Goal: Information Seeking & Learning: Learn about a topic

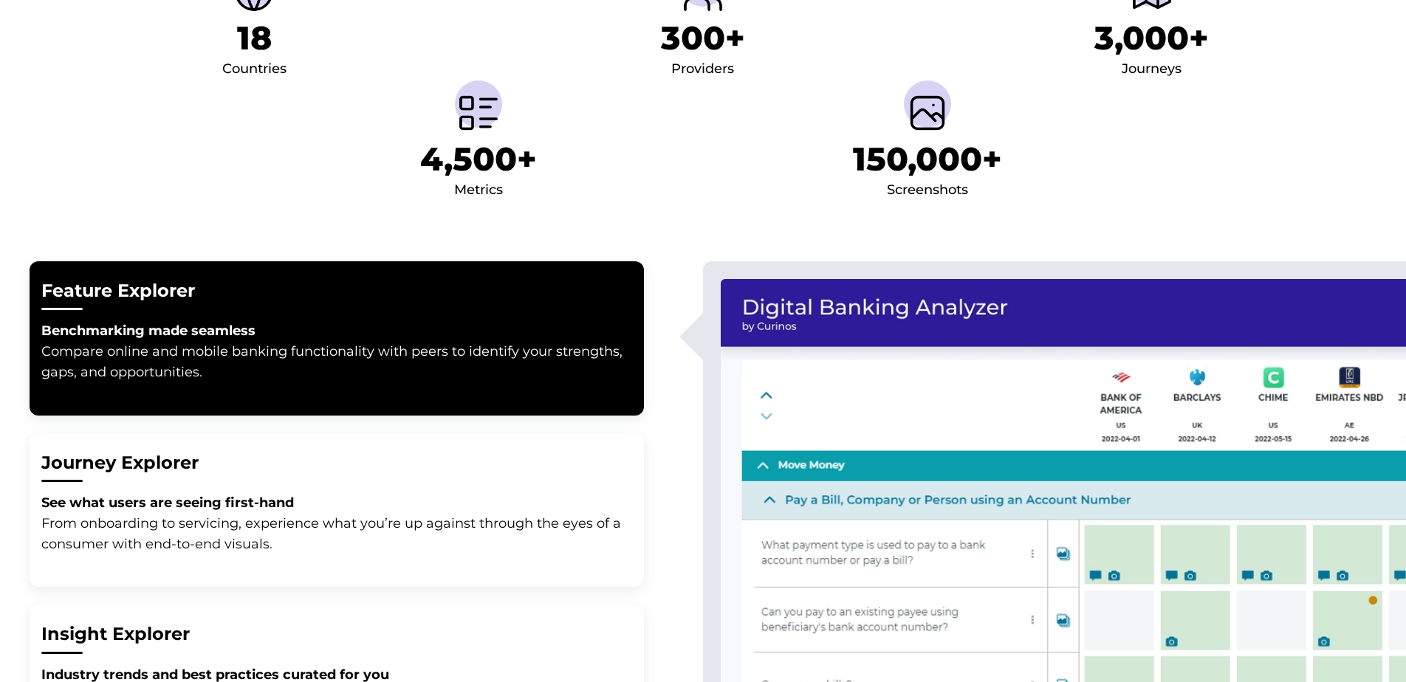
scroll to position [80, 0]
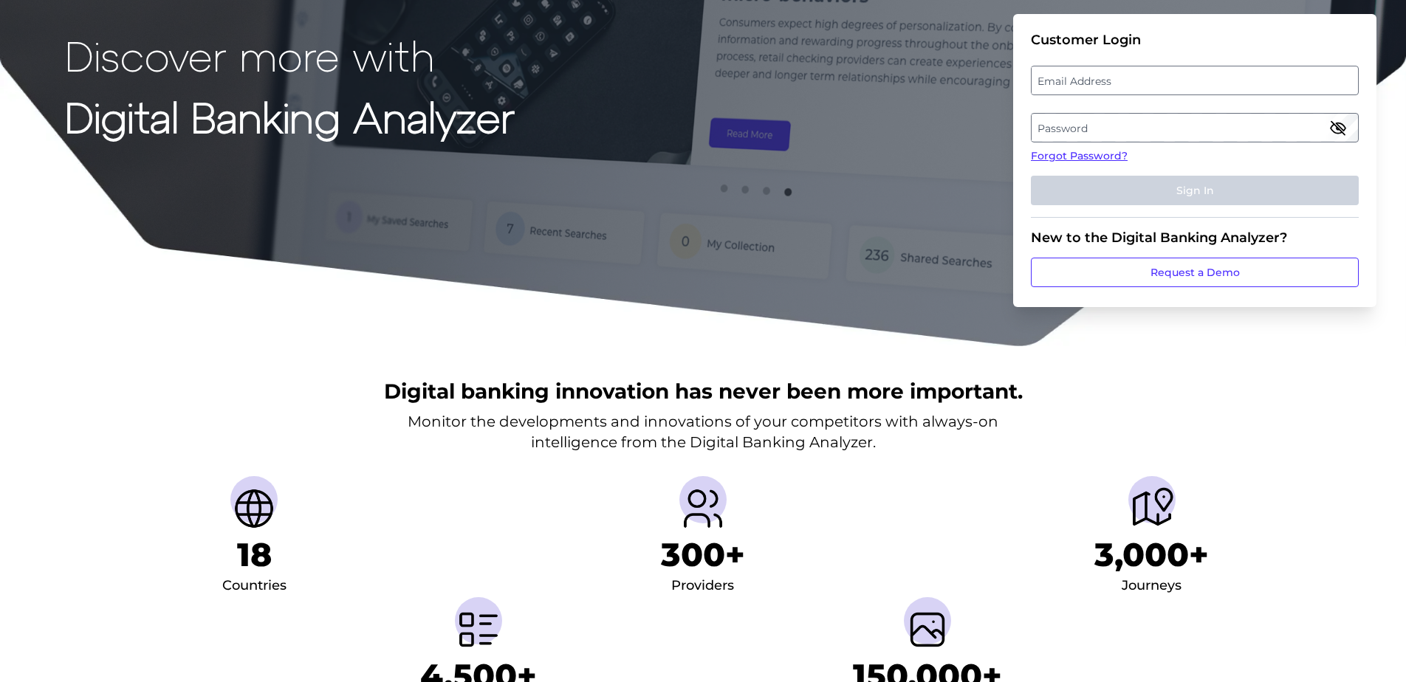
click at [1167, 87] on label "Email Address" at bounding box center [1195, 80] width 326 height 27
click at [1167, 87] on input "email" at bounding box center [1195, 81] width 328 height 30
type input "[EMAIL_ADDRESS][DOMAIN_NAME]"
click at [1031, 176] on button "Sign In" at bounding box center [1195, 191] width 328 height 30
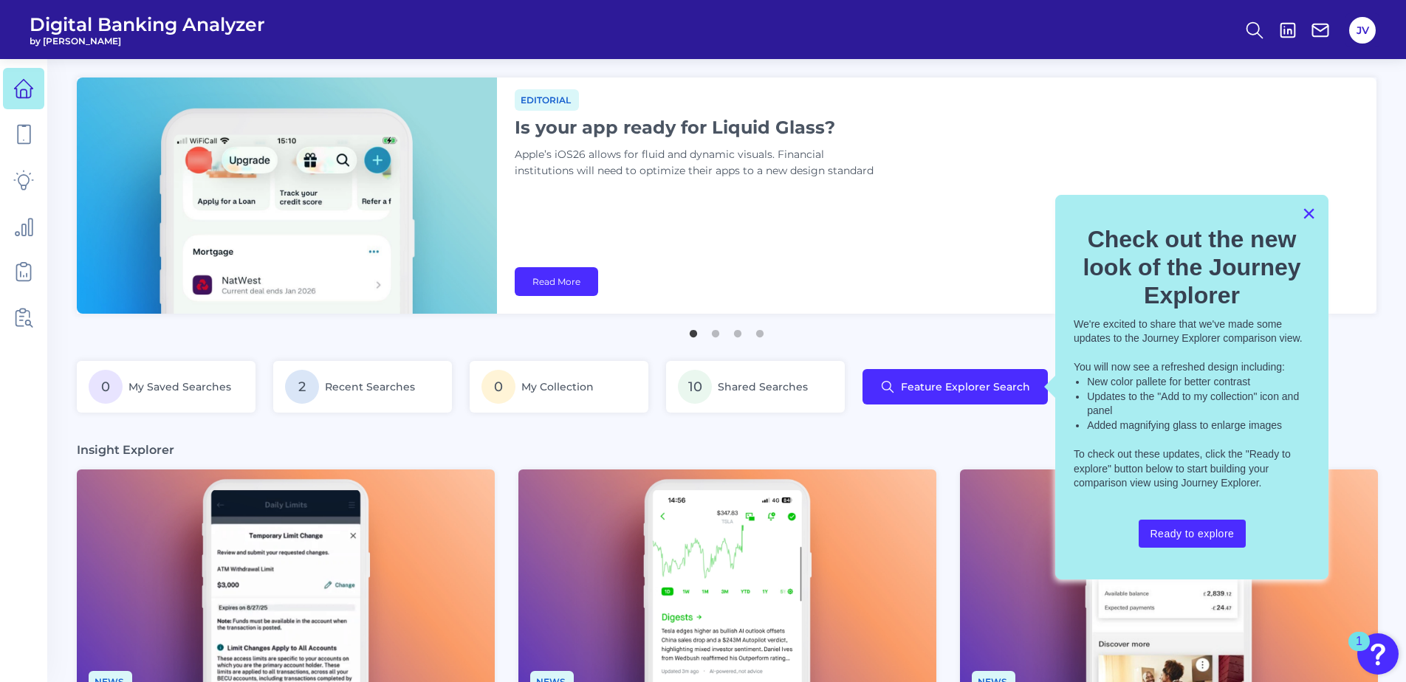
click at [1312, 206] on button "×" at bounding box center [1309, 214] width 14 height 24
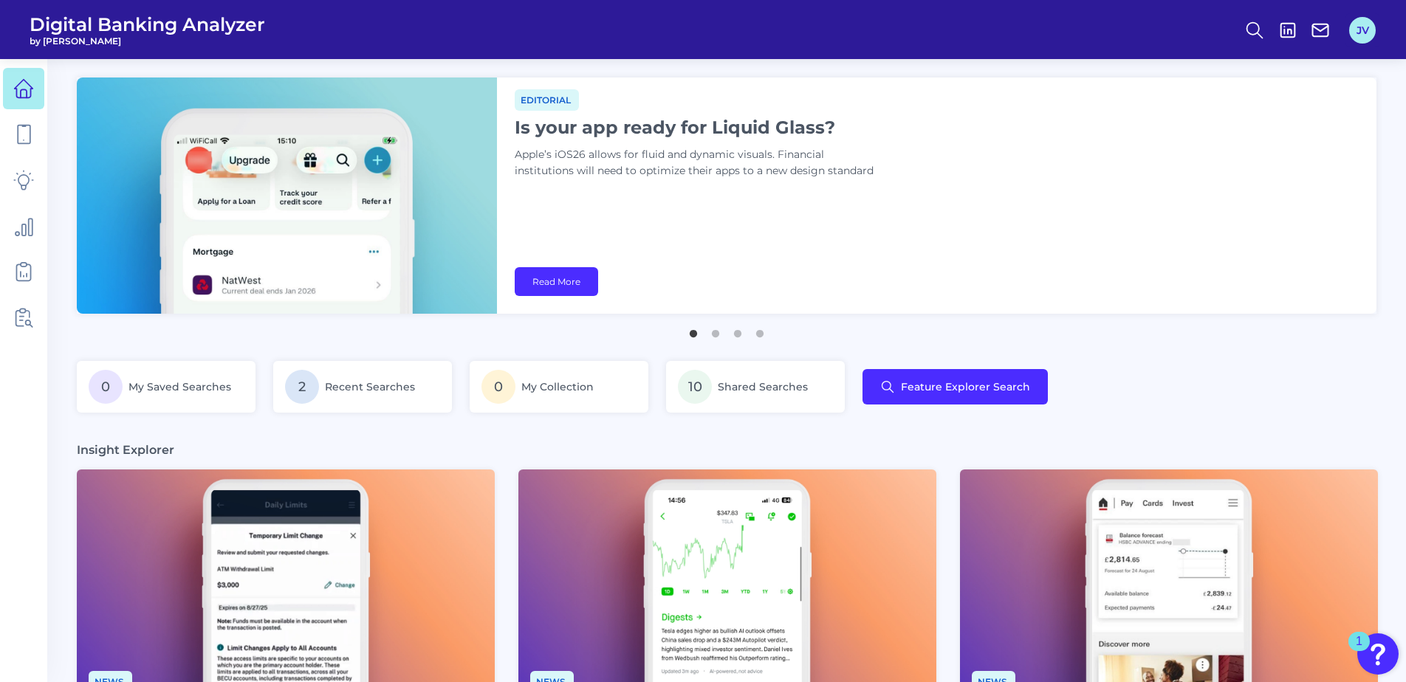
click at [1366, 39] on button "JV" at bounding box center [1362, 30] width 27 height 27
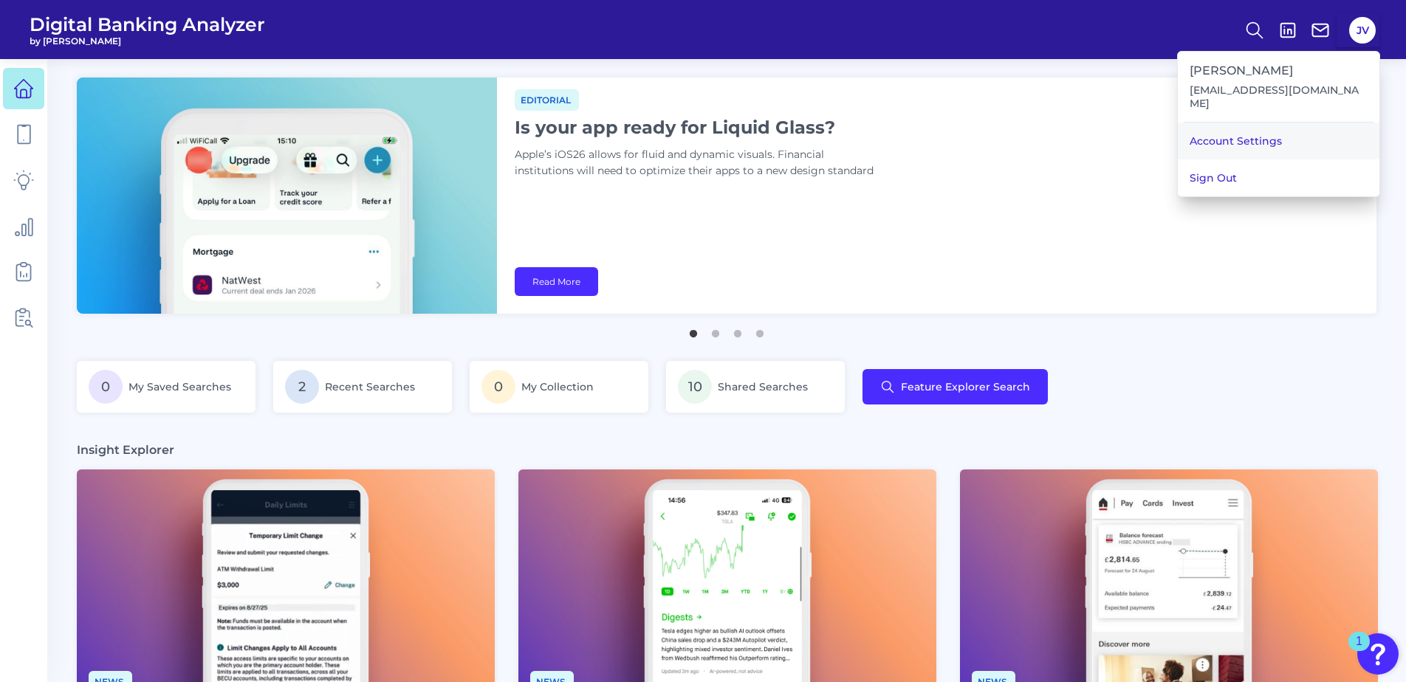
click at [1289, 123] on link "Account Settings" at bounding box center [1279, 141] width 202 height 37
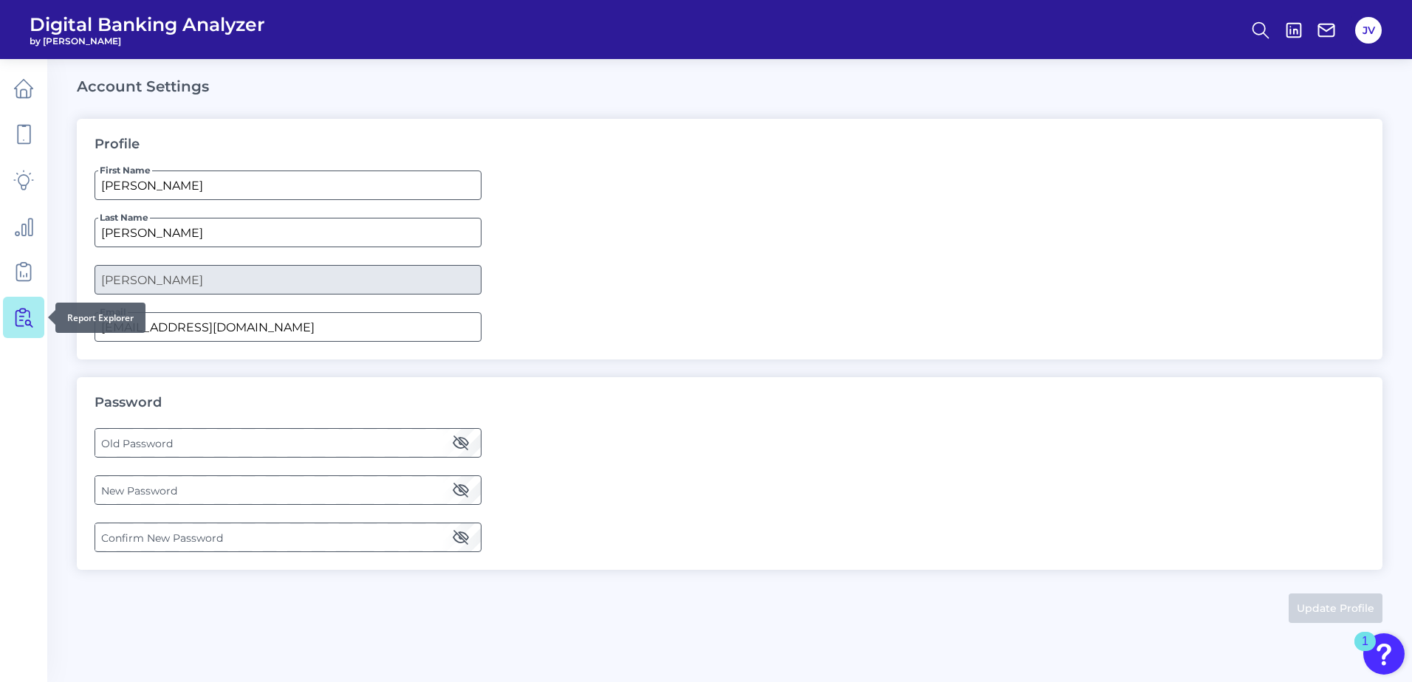
click at [16, 325] on icon at bounding box center [19, 319] width 7 height 16
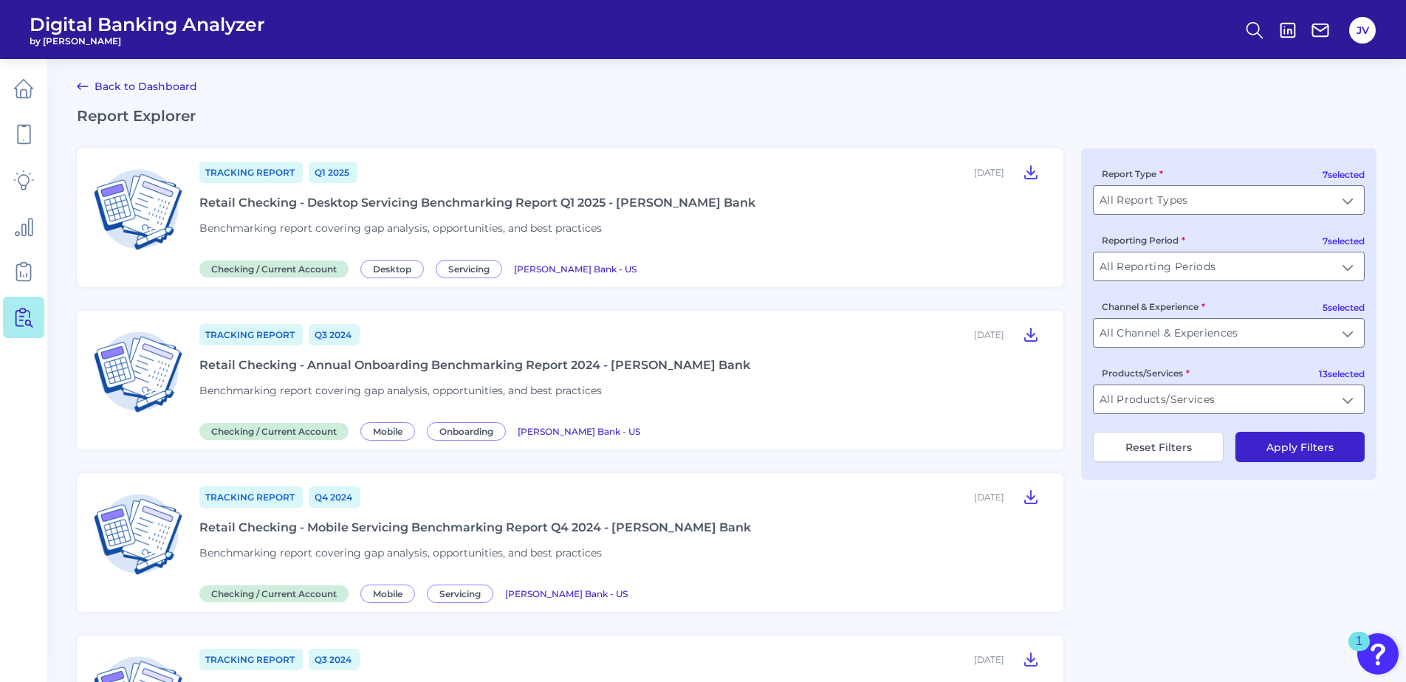
click at [25, 264] on icon at bounding box center [23, 271] width 21 height 21
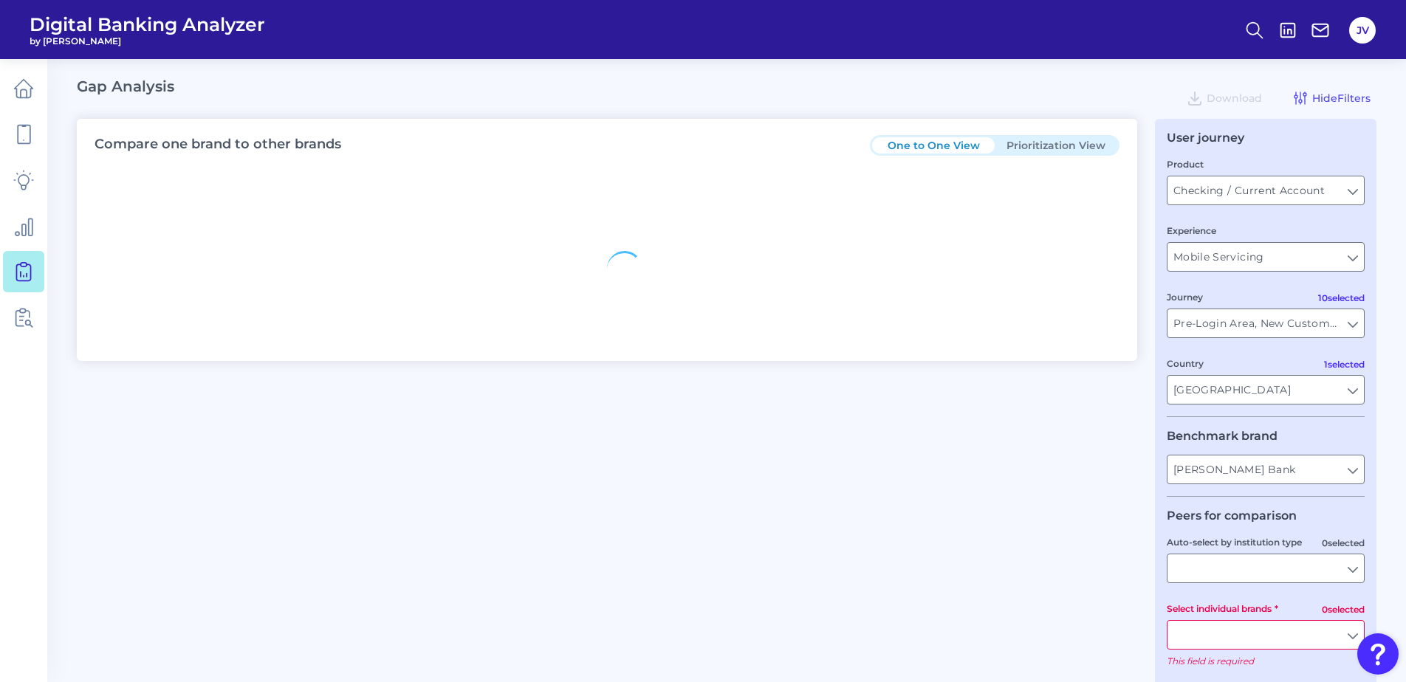
type input "All Journeys"
type input "All Countries"
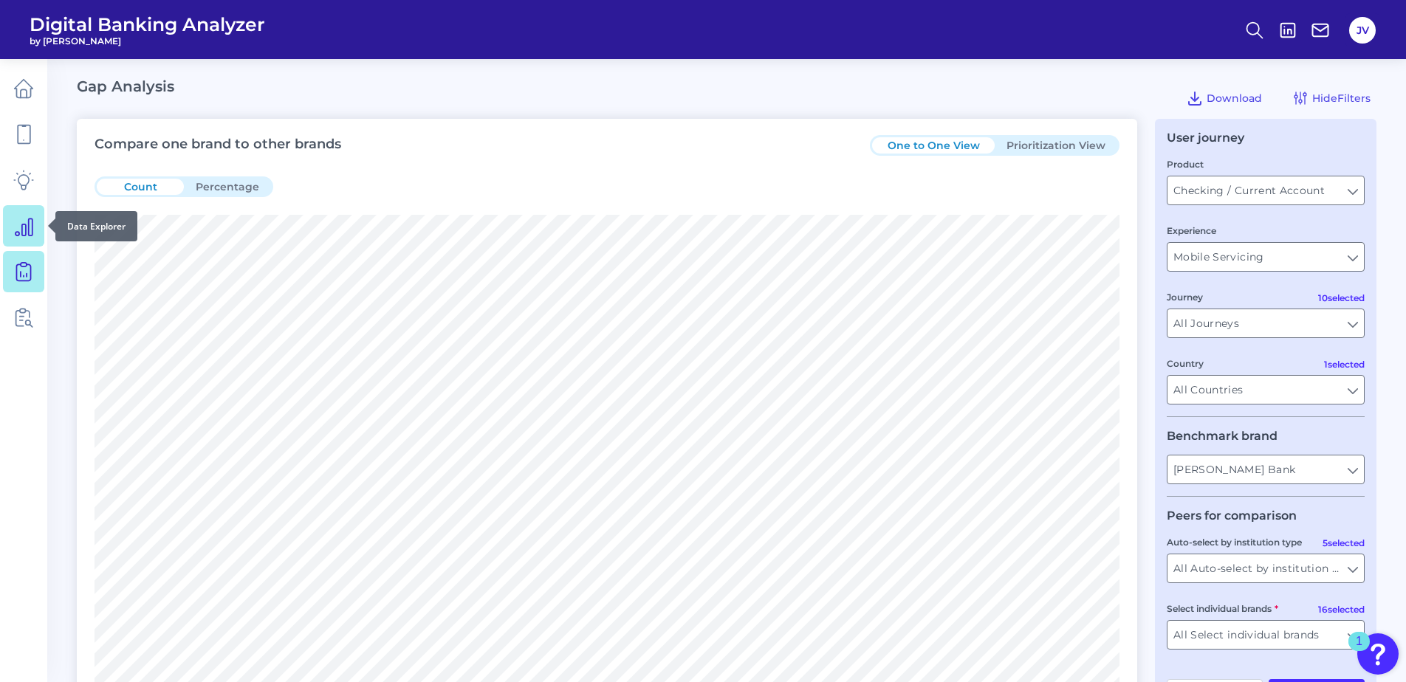
click at [24, 220] on icon at bounding box center [23, 226] width 21 height 21
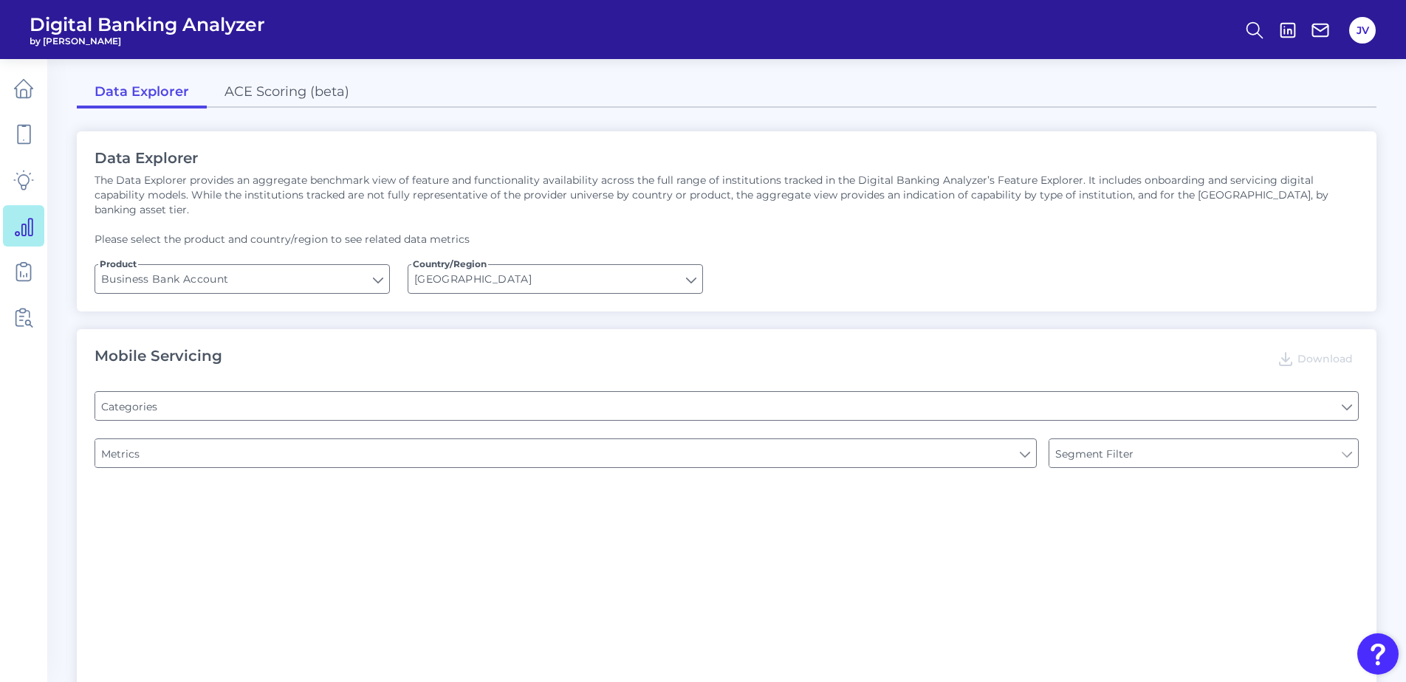
type input "Pre-login Features"
type input "Channel"
type input "Login"
type input "Type of Institution"
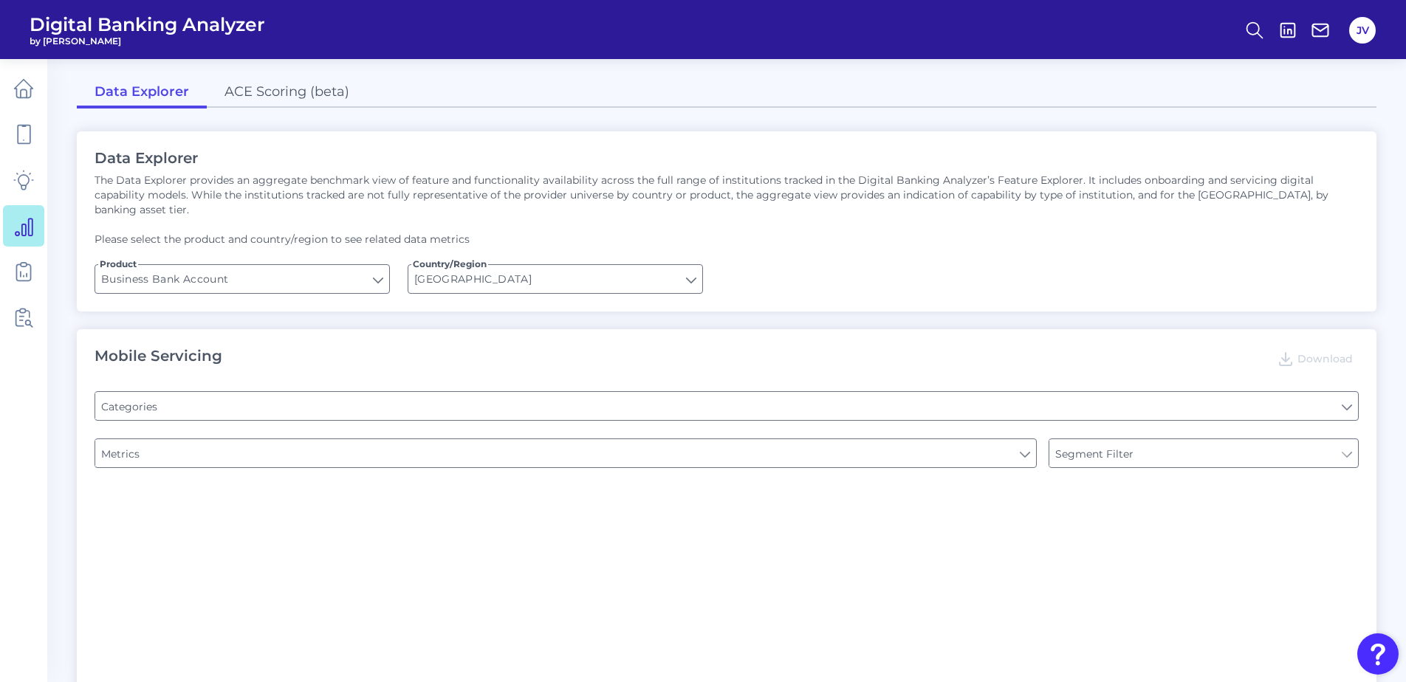
type input "Type of Institution"
type input "Upon opening the app are users immediately prompted to use Touch/Face ID to log…"
type input "Can you apply for the PRODUCT as a new to brand customer on ANY digital channel?"
type input "Does it offer third-party single sign on?"
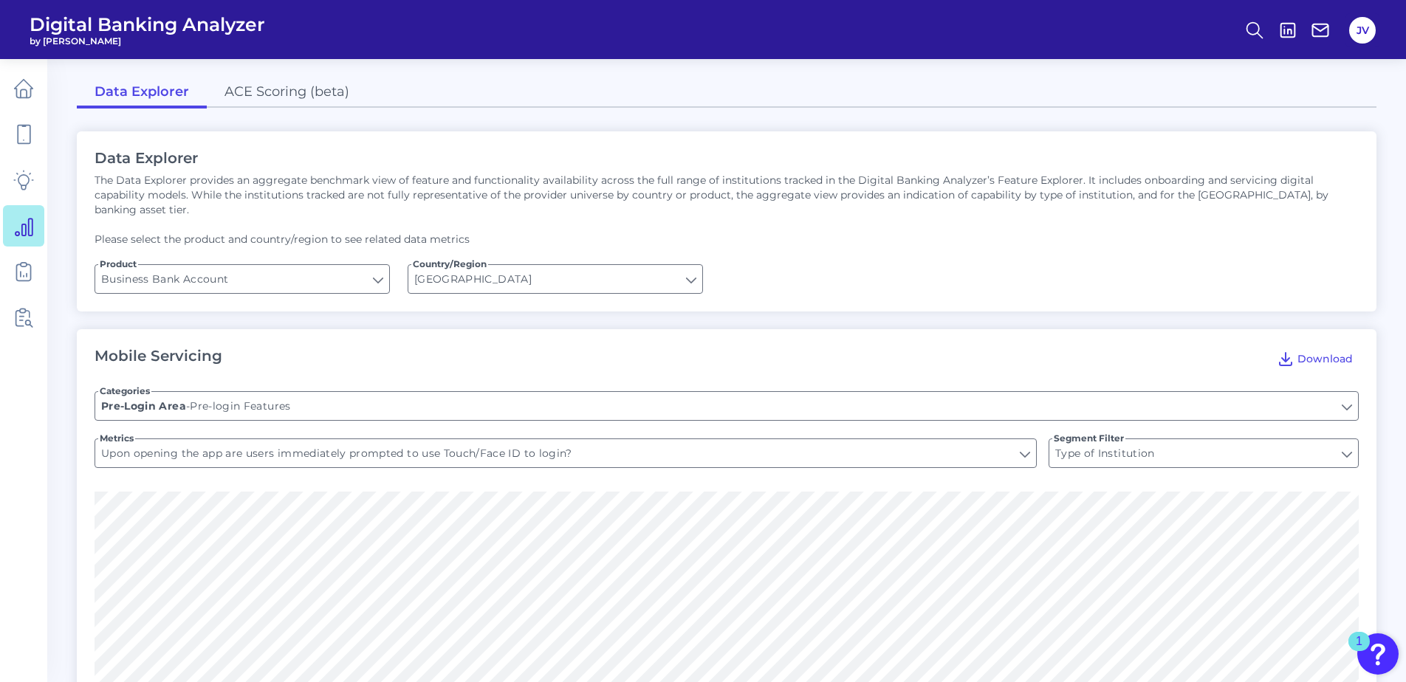
click at [29, 158] on ul at bounding box center [23, 203] width 41 height 279
click at [24, 128] on icon at bounding box center [23, 134] width 21 height 21
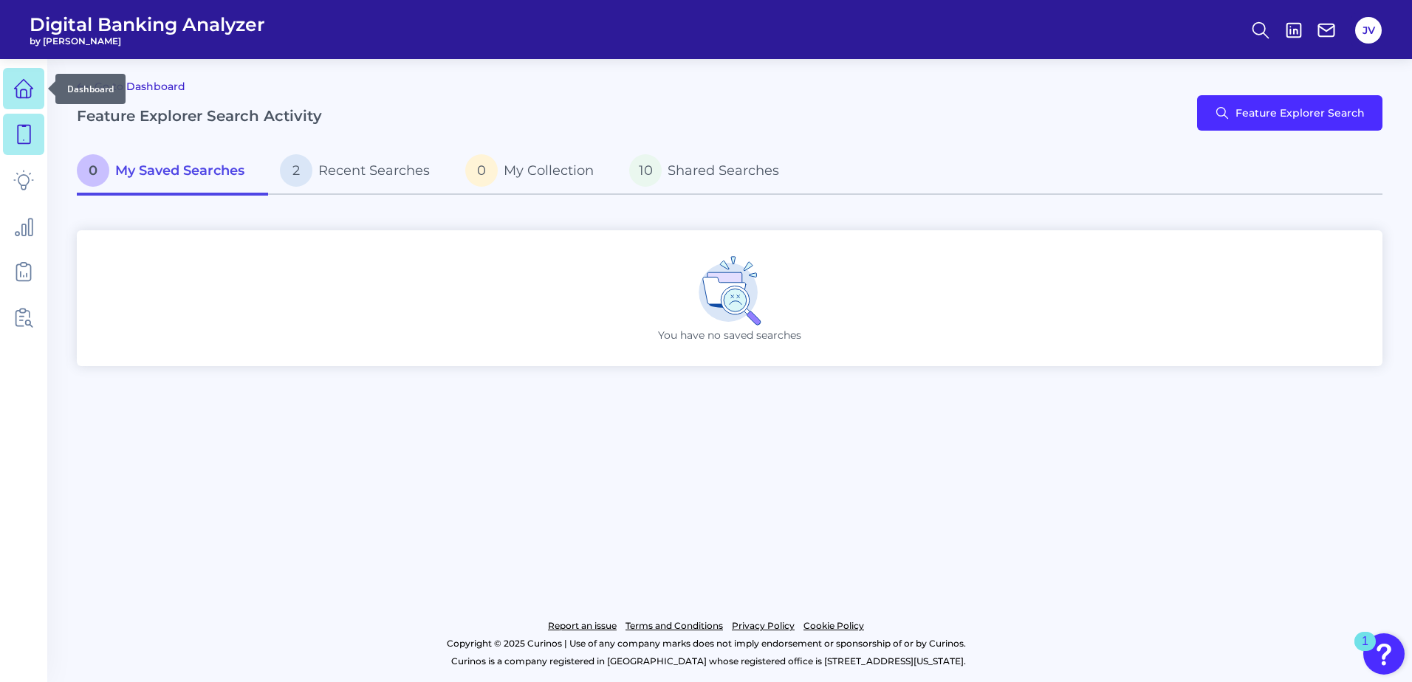
click at [25, 92] on icon at bounding box center [23, 88] width 21 height 21
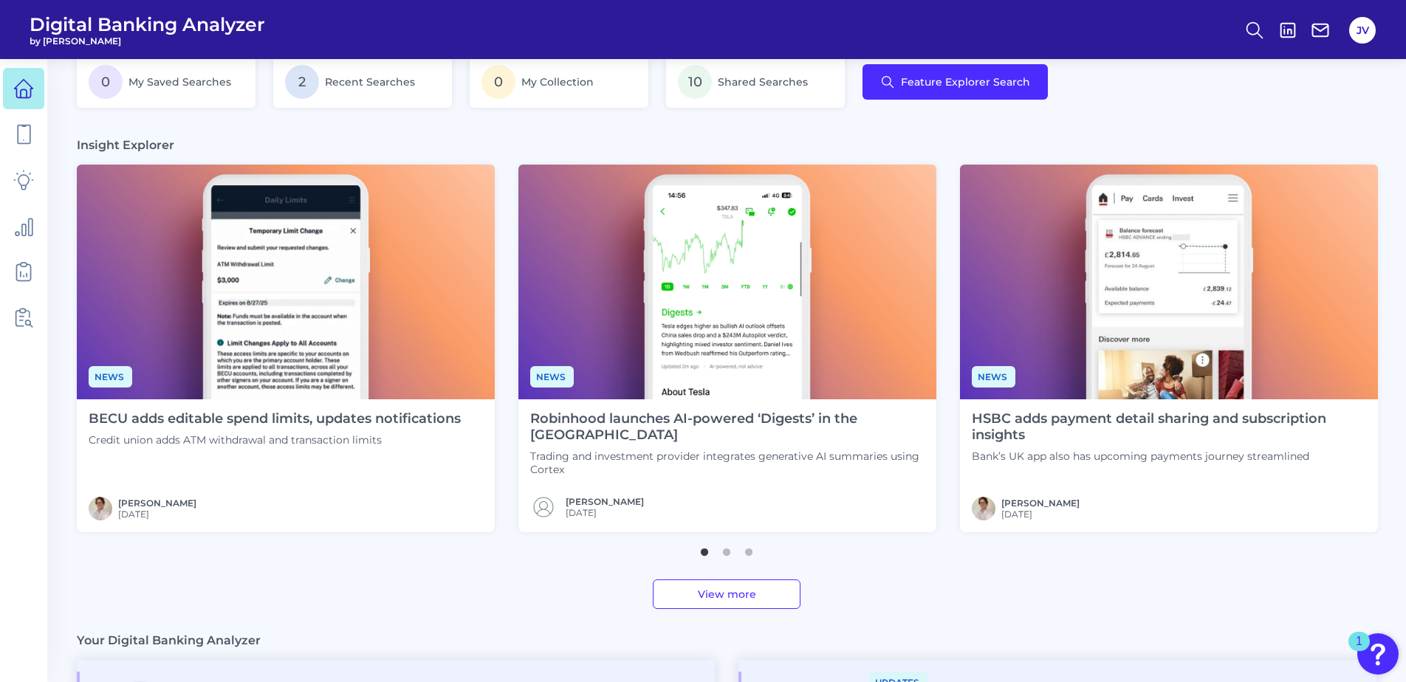
scroll to position [369, 0]
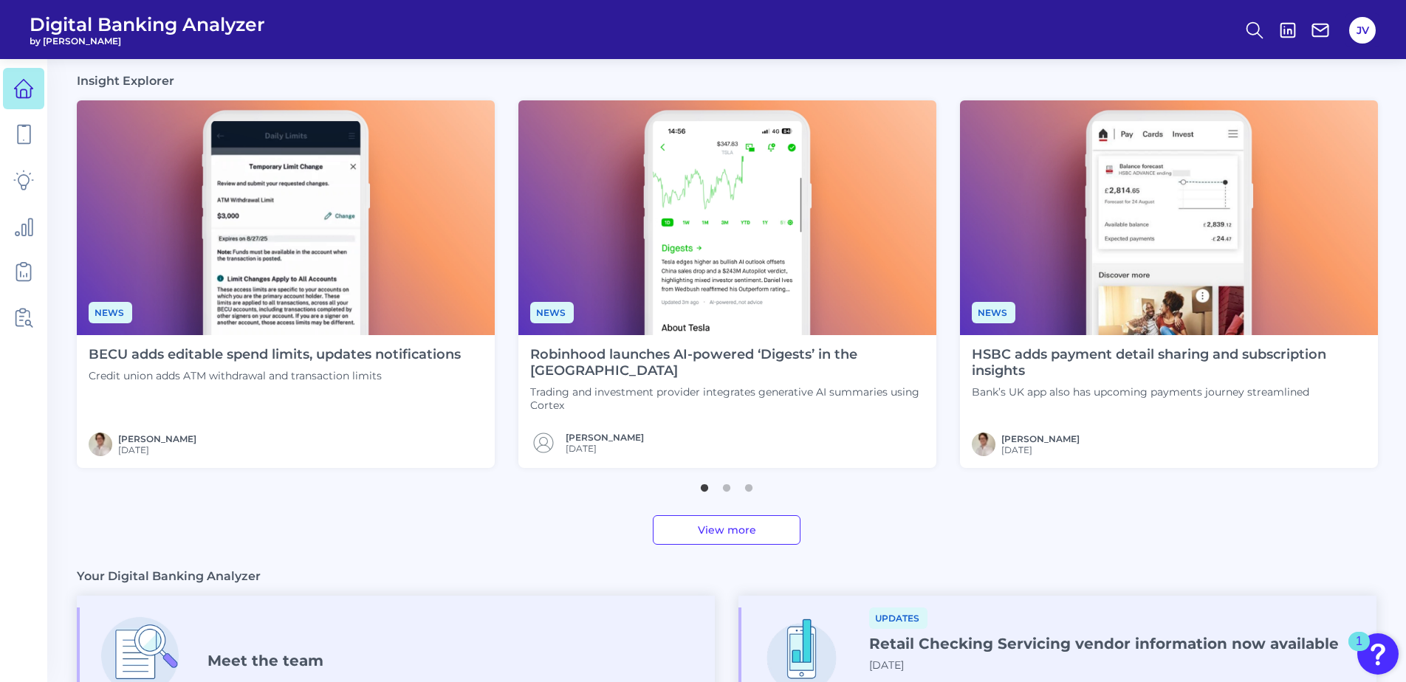
click at [382, 412] on div "BECU adds editable spend limits, updates notifications Credit union adds ATM wi…" at bounding box center [275, 401] width 396 height 133
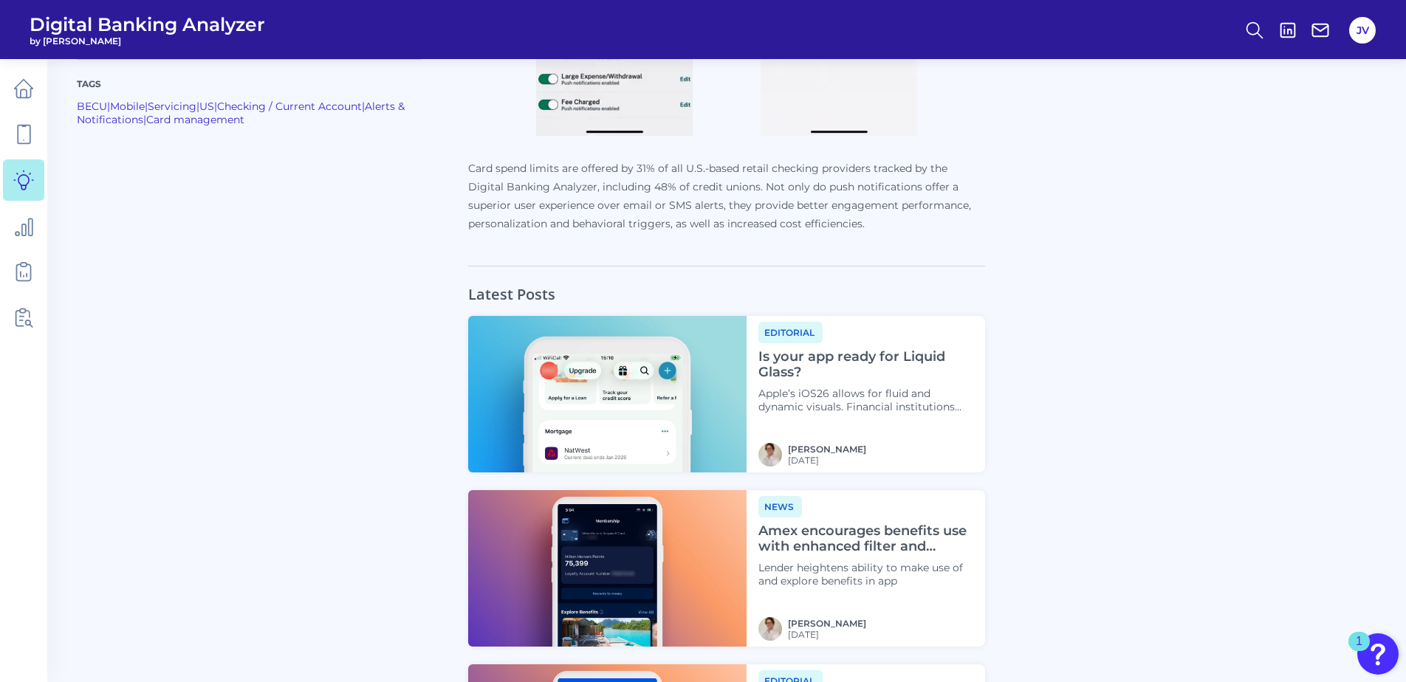
scroll to position [1055, 0]
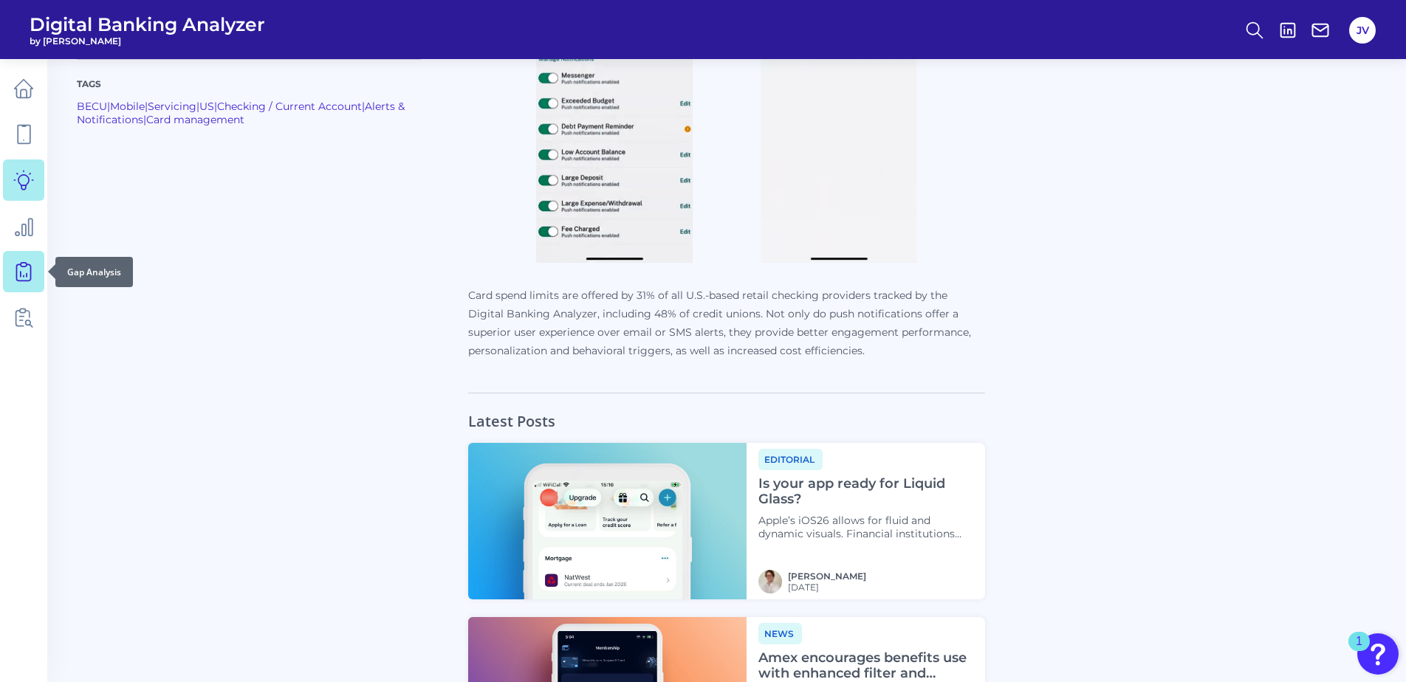
click at [22, 278] on icon at bounding box center [23, 271] width 21 height 21
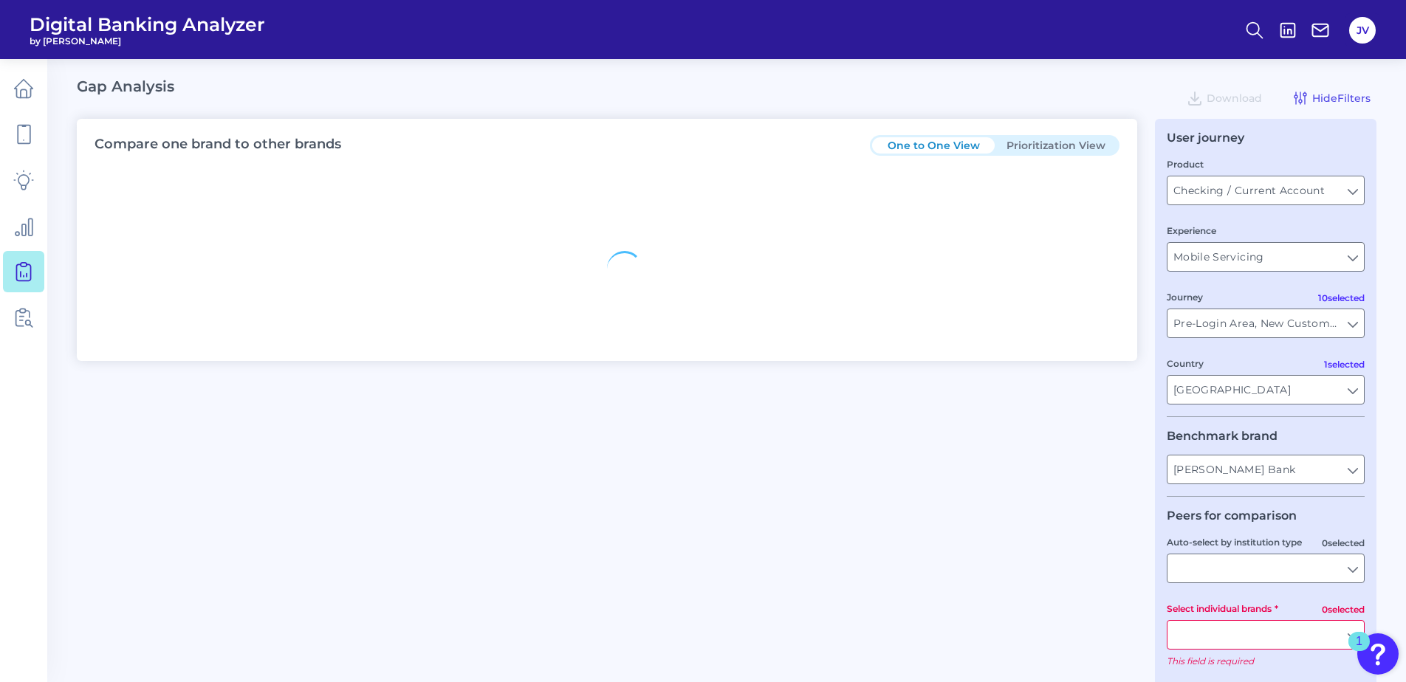
type input "All Countries"
type input "All Journeys"
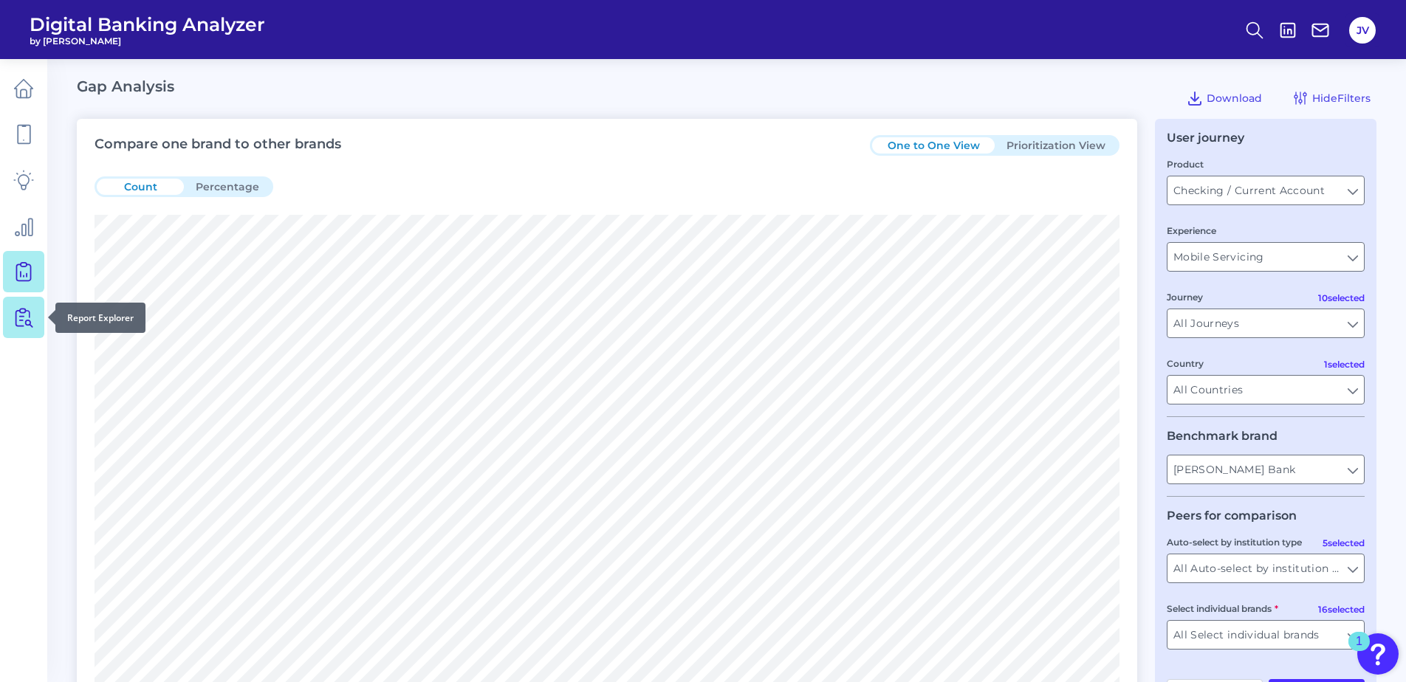
click at [21, 321] on icon at bounding box center [26, 318] width 13 height 18
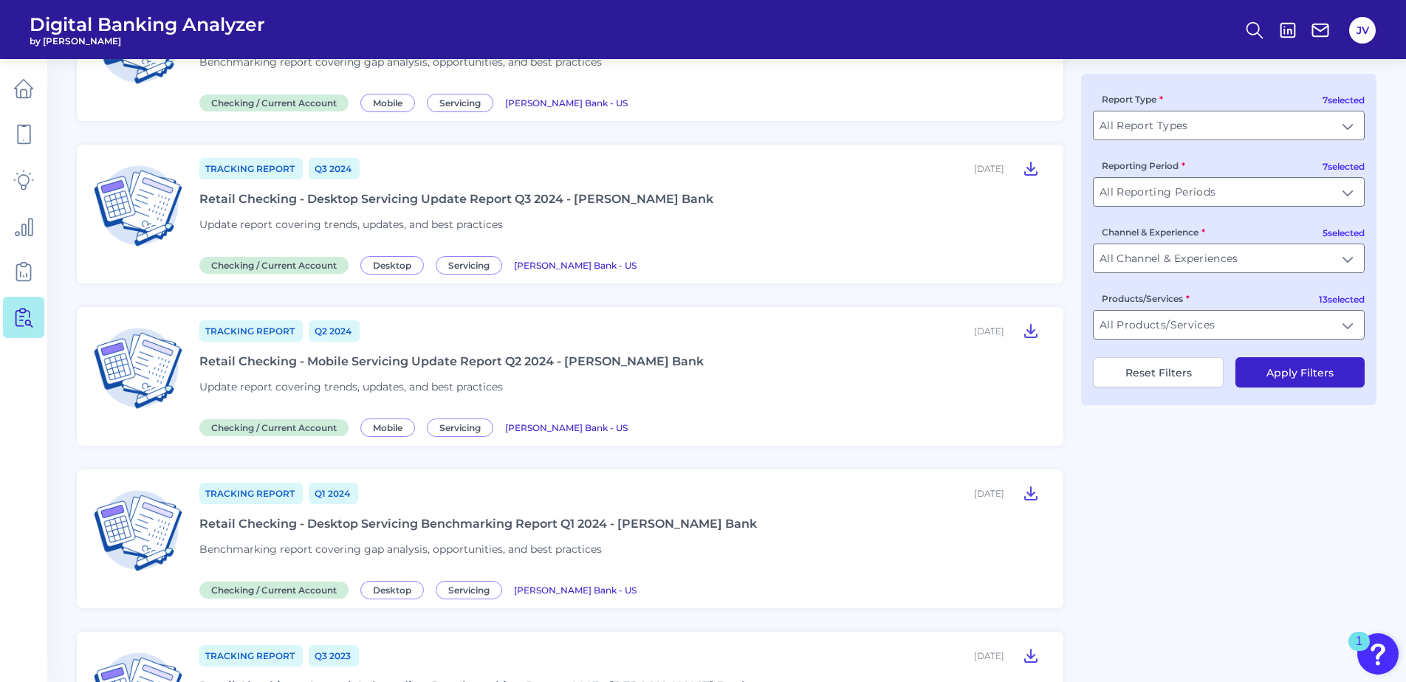
scroll to position [517, 0]
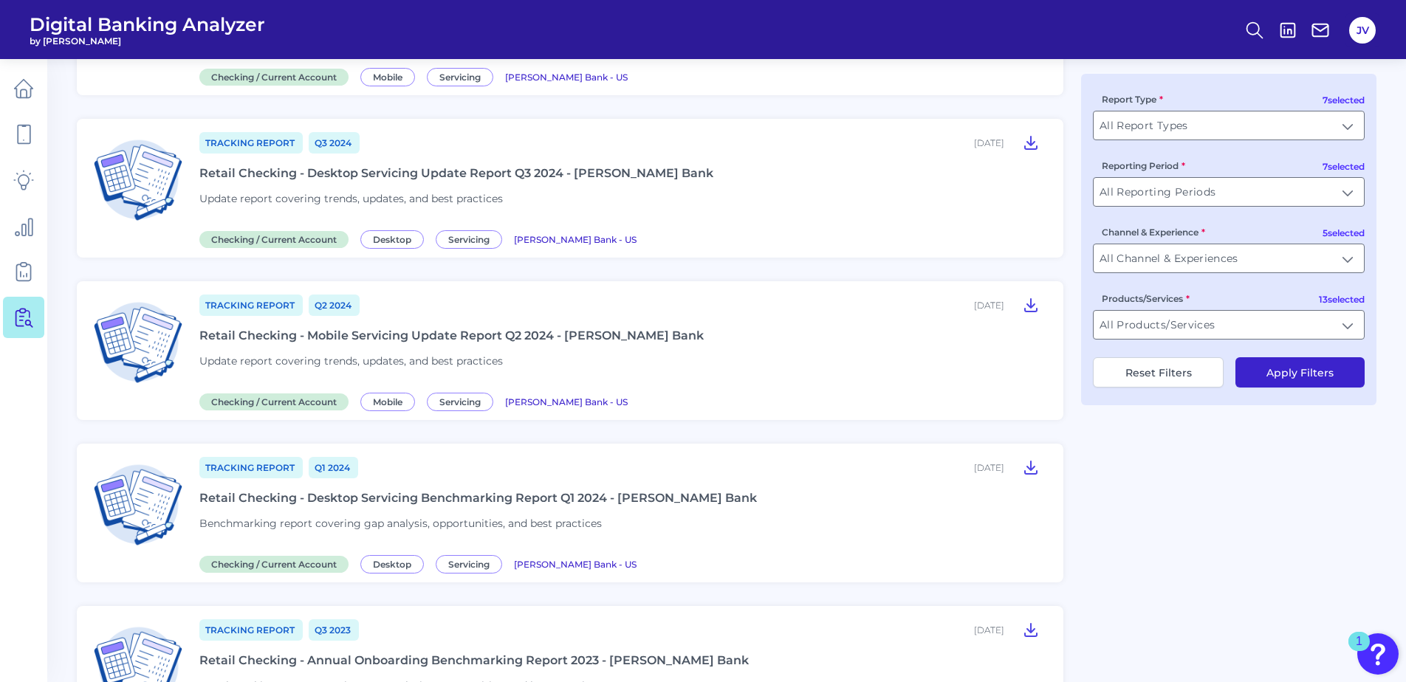
click at [1357, 642] on div "1" at bounding box center [1359, 651] width 7 height 19
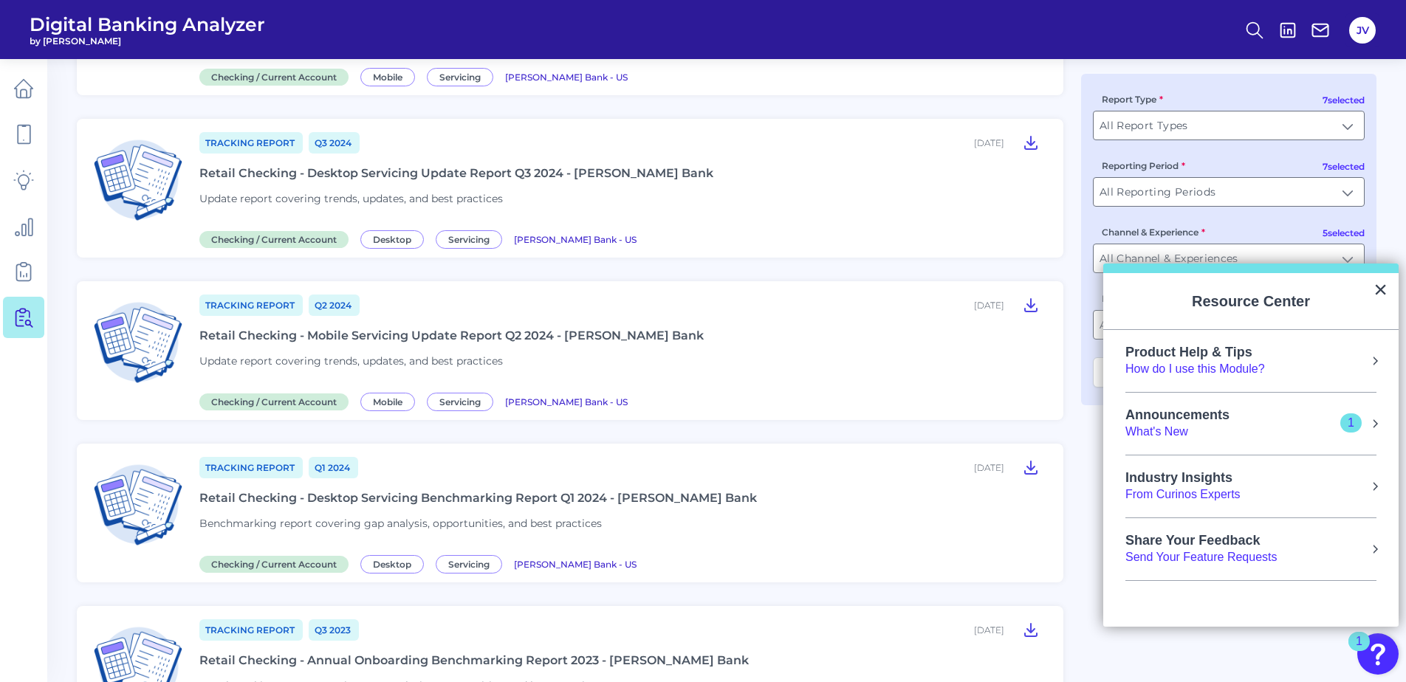
click at [1221, 492] on div "From Curinos Experts" at bounding box center [1182, 495] width 115 height 16
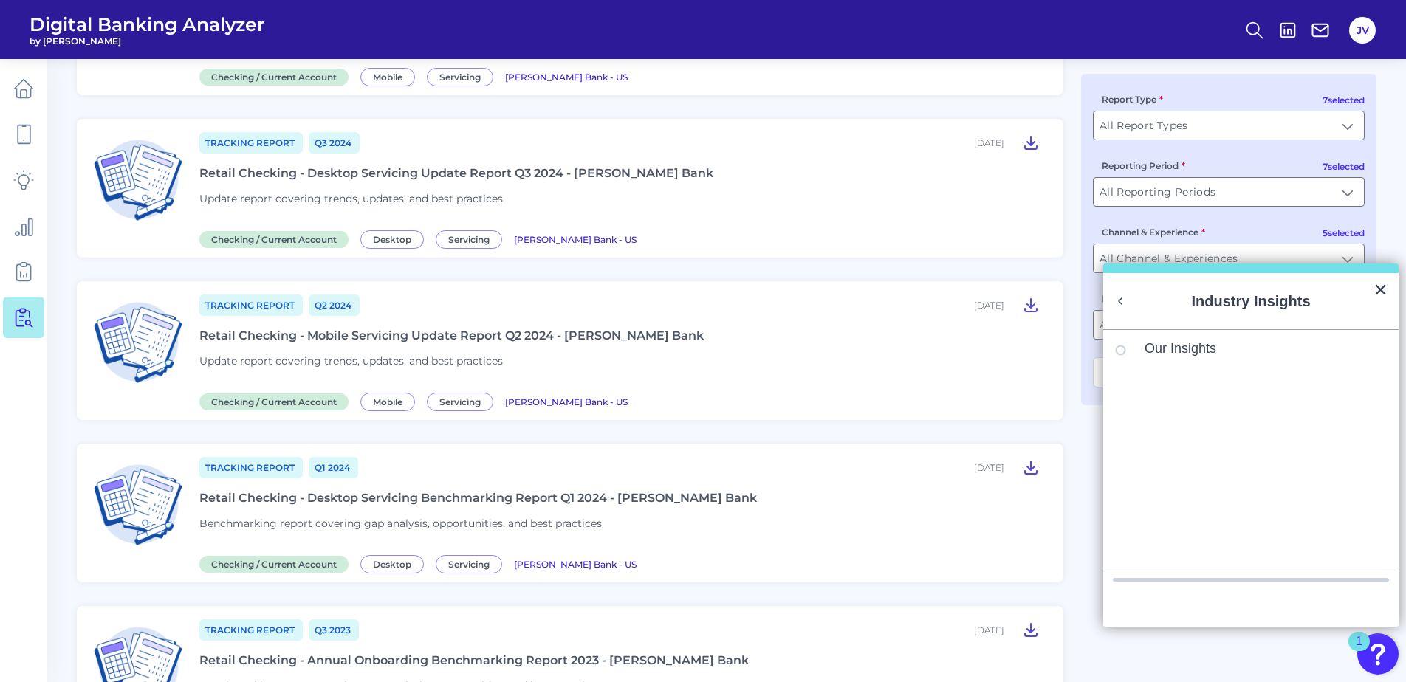
scroll to position [0, 0]
click at [1117, 352] on circle "Resource Center" at bounding box center [1121, 350] width 9 height 9
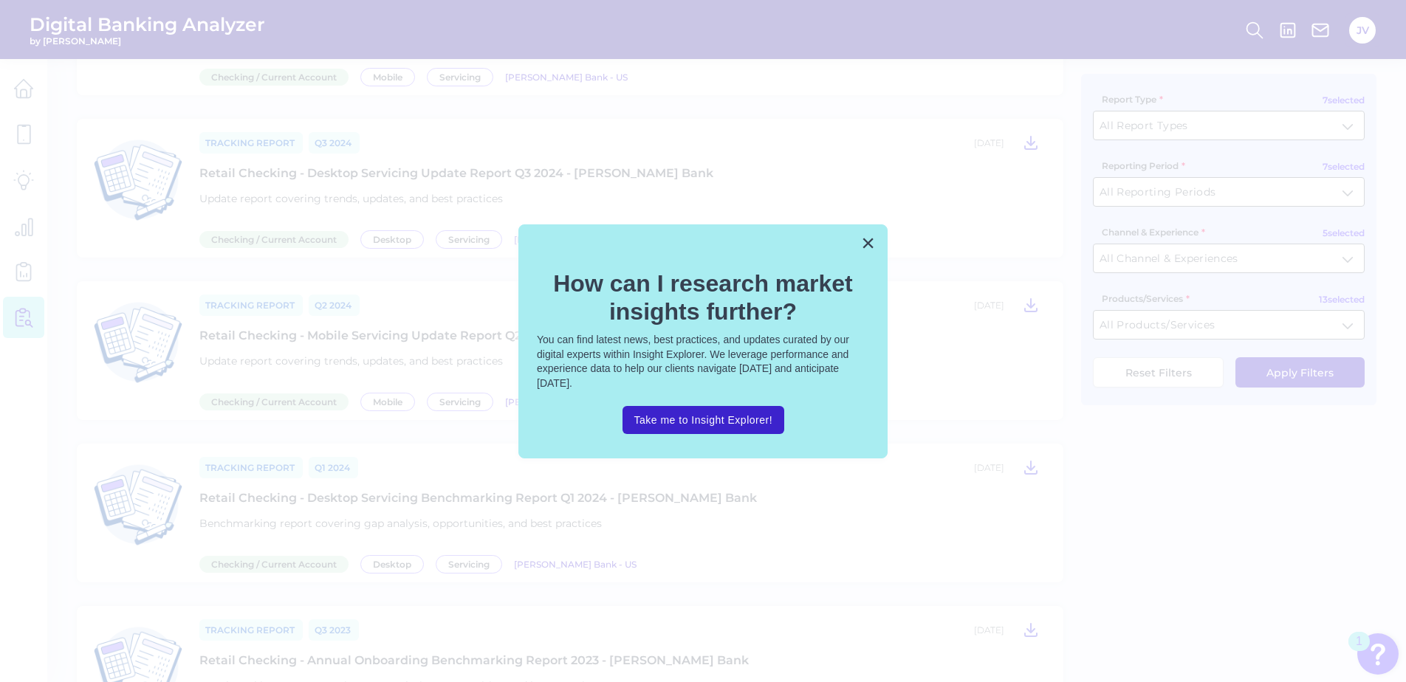
click at [860, 250] on div "× How can I research market insights further? You can find latest news, best pr…" at bounding box center [702, 342] width 369 height 234
click at [731, 411] on button "Take me to Insight Explorer!" at bounding box center [704, 420] width 162 height 28
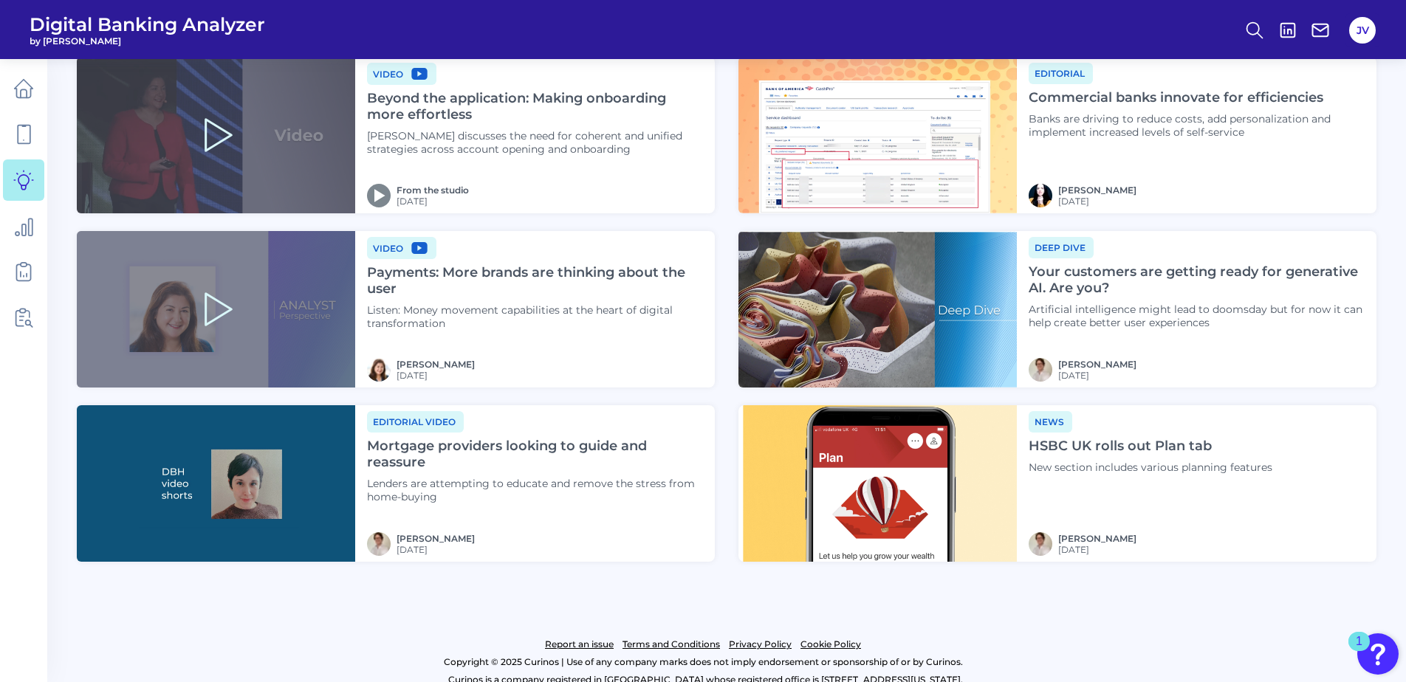
scroll to position [1844, 0]
click at [1382, 653] on img "Open Resource Center, 1 new notification" at bounding box center [1377, 654] width 41 height 41
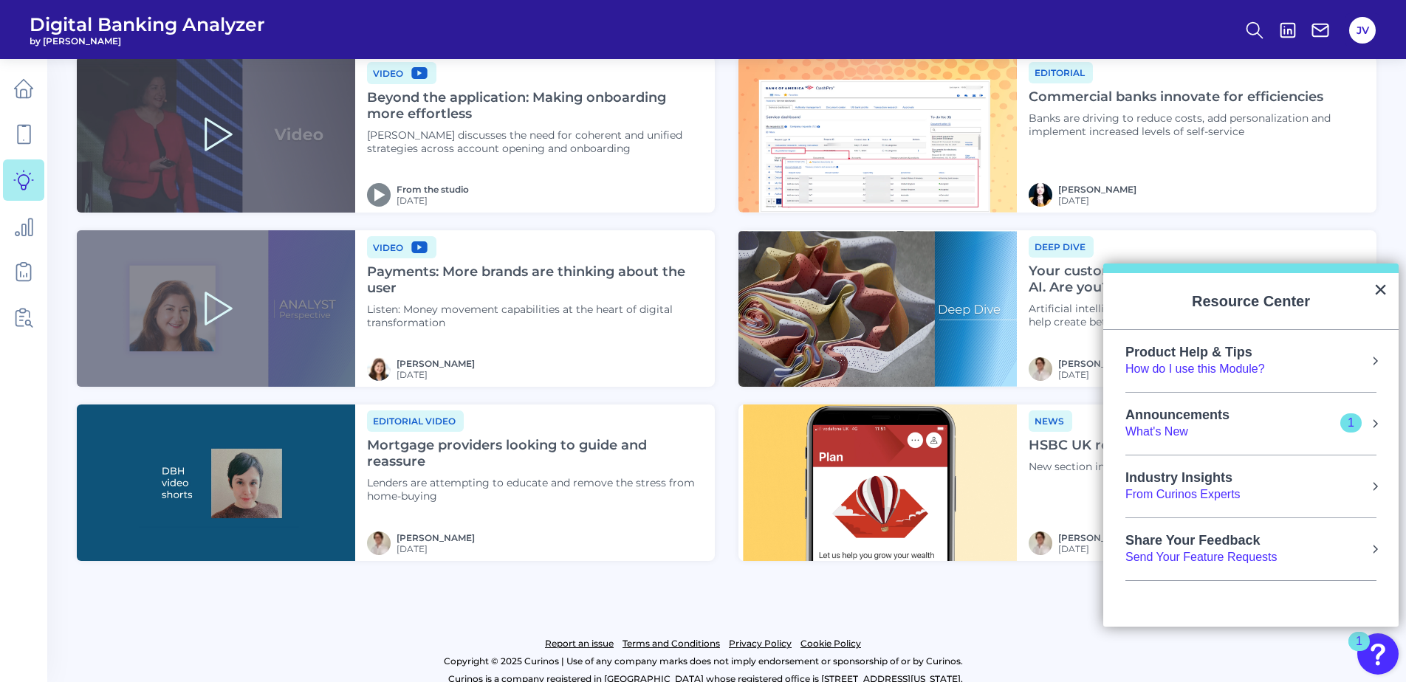
click at [1165, 433] on div "What's New" at bounding box center [1192, 432] width 134 height 16
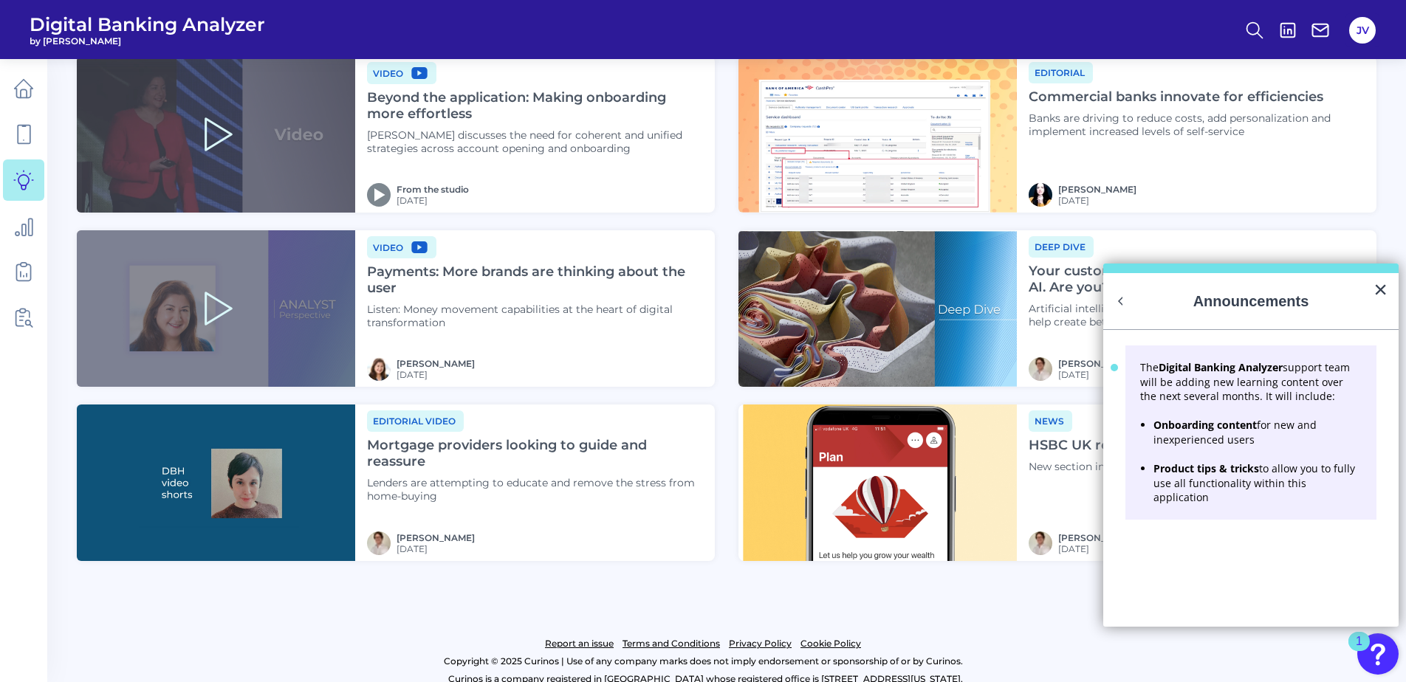
scroll to position [0, 0]
click at [1058, 601] on footer "Report an issue Terms and Conditions Privacy Policy Cookie Policy Copyright © 2…" at bounding box center [703, 647] width 1406 height 106
click at [1375, 285] on button "×" at bounding box center [1381, 290] width 14 height 24
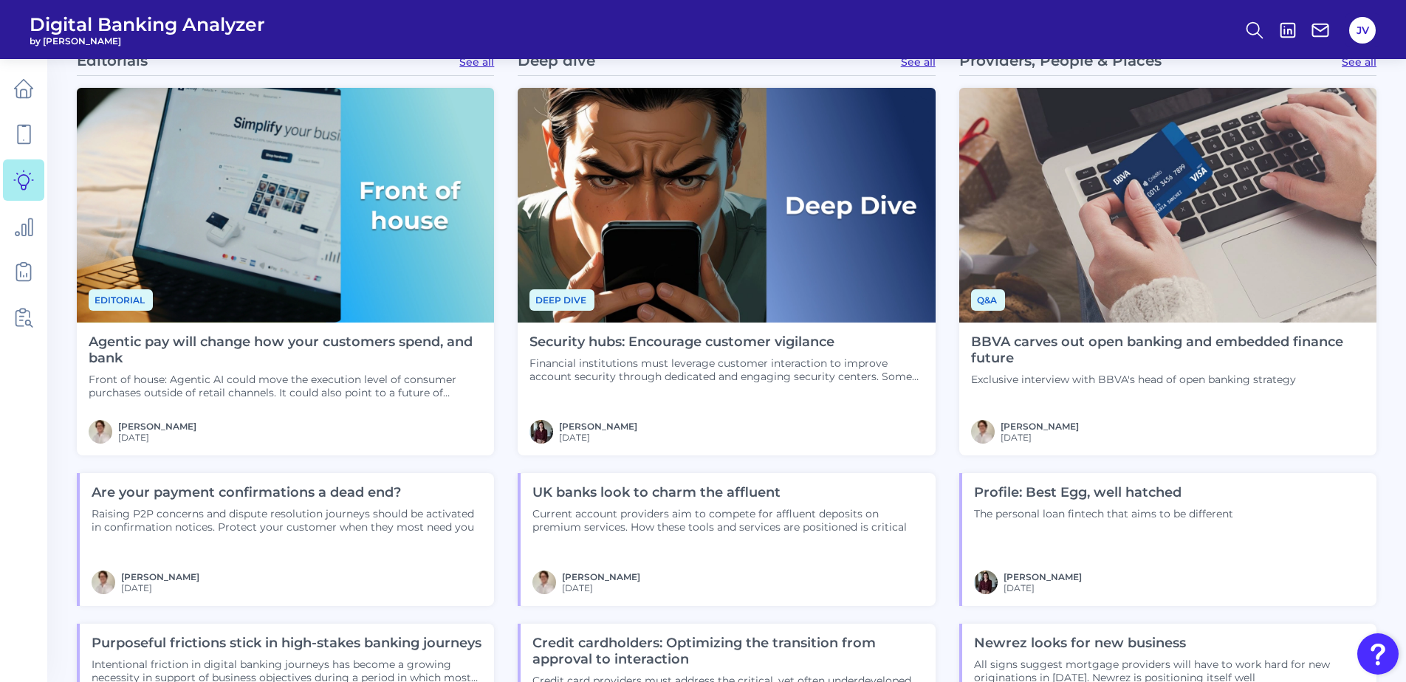
scroll to position [1032, 0]
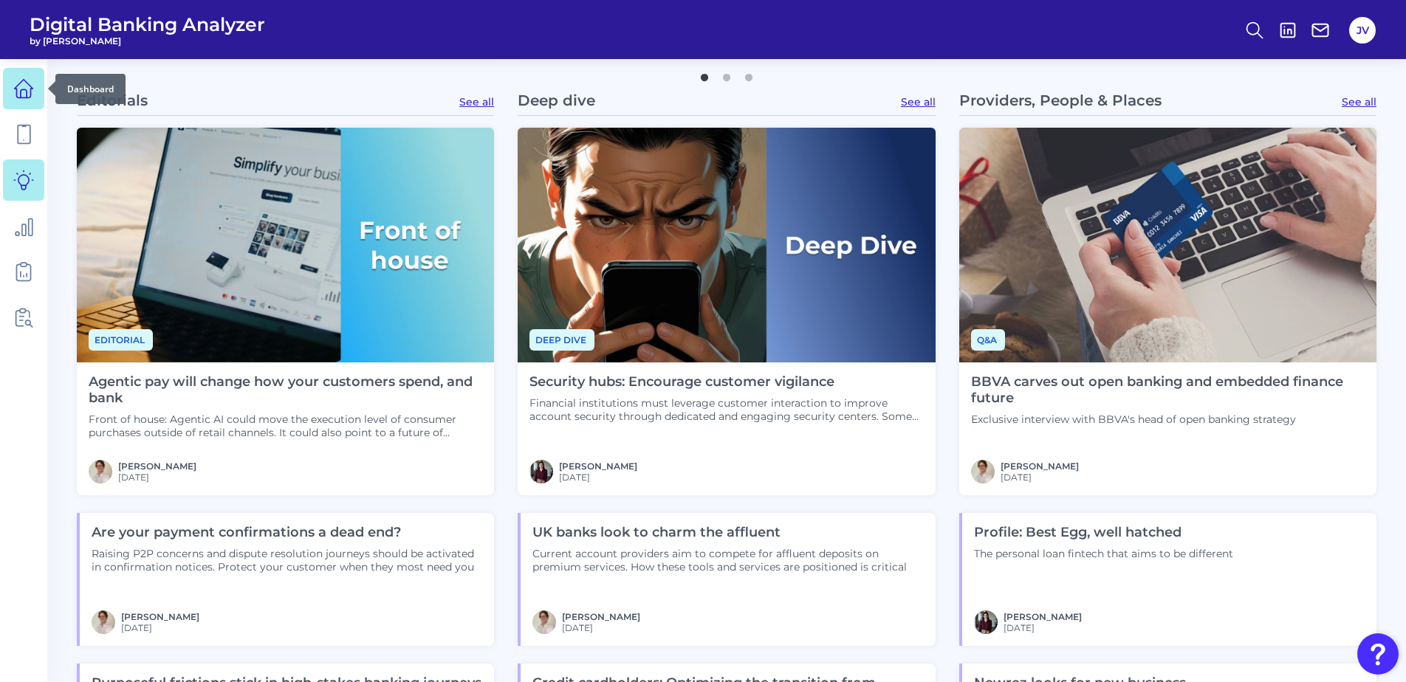
click at [21, 94] on icon at bounding box center [23, 88] width 21 height 21
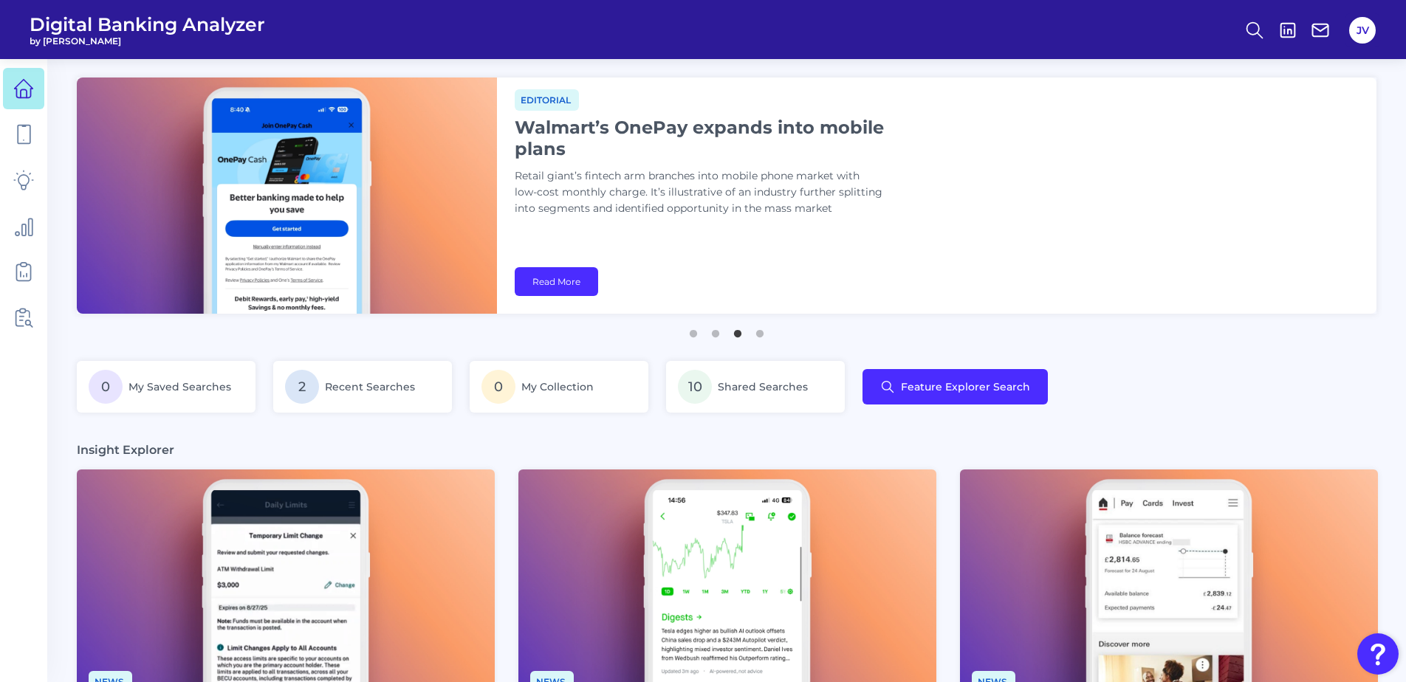
click at [32, 445] on nav at bounding box center [23, 370] width 47 height 623
